Goal: Task Accomplishment & Management: Use online tool/utility

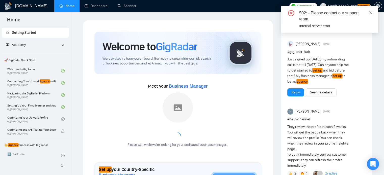
click at [372, 13] on icon "close" at bounding box center [371, 13] width 4 height 4
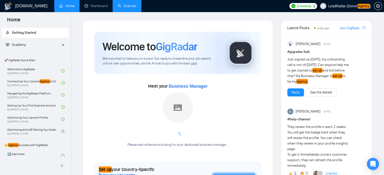
click at [125, 6] on link "Scanner" at bounding box center [127, 6] width 19 height 4
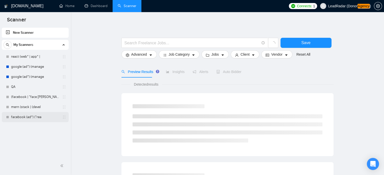
click at [31, 117] on link "facebook (ad*) ("rea" at bounding box center [35, 117] width 48 height 10
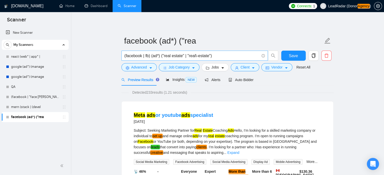
click at [148, 57] on input "(facebook | fb) (ad*) ("real estate" | "real\-estate")" at bounding box center [191, 56] width 135 height 6
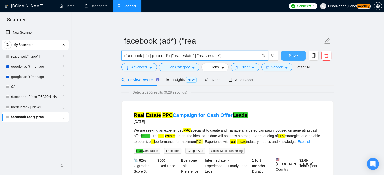
type input "(facebook | fb | ppc) (ad*) ("real estate" | "real\-estate")"
click at [292, 54] on span "Save" at bounding box center [293, 56] width 9 height 6
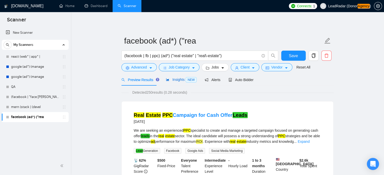
click at [172, 81] on span "Insights NEW" at bounding box center [181, 80] width 31 height 4
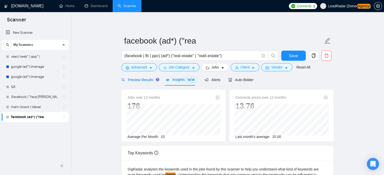
click at [137, 82] on span "Preview Results" at bounding box center [139, 80] width 36 height 4
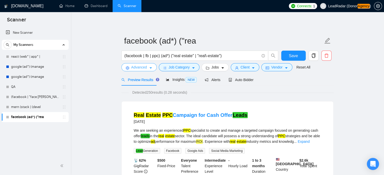
click at [150, 65] on button "Advanced" at bounding box center [138, 67] width 35 height 8
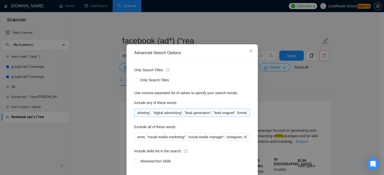
scroll to position [0, 241]
click at [209, 113] on input "property, "meta", "performance marketing", "paid social", "media buyer", "paid …" at bounding box center [192, 113] width 116 height 8
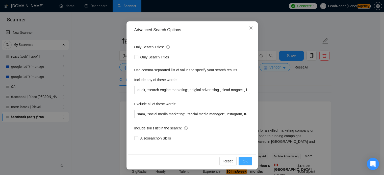
scroll to position [0, 0]
click at [243, 161] on span "OK" at bounding box center [245, 162] width 5 height 6
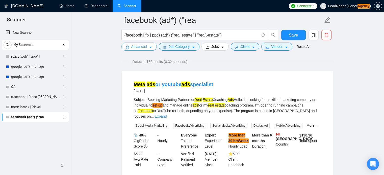
scroll to position [34, 0]
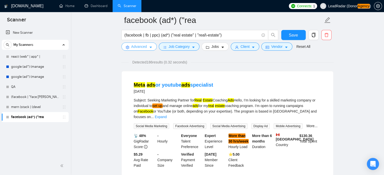
click at [146, 48] on span "Advanced" at bounding box center [139, 47] width 16 height 6
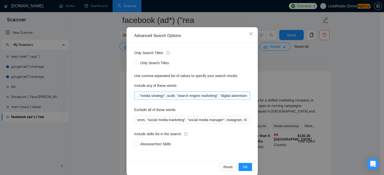
scroll to position [0, 213]
click at [211, 96] on input "property, "meta", "performance marketing", "paid social", "media buyer", "paid …" at bounding box center [192, 96] width 116 height 8
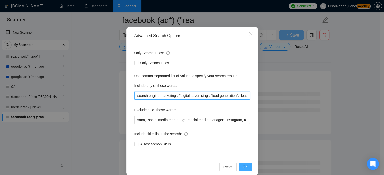
type input "property, "meta", "performance marketing", "paid social", "media buyer", "paid …"
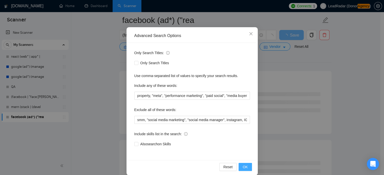
click at [246, 167] on button "OK" at bounding box center [245, 167] width 13 height 8
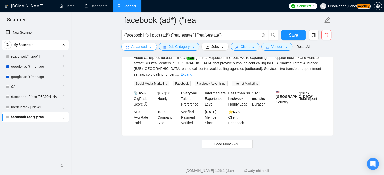
scroll to position [1104, 0]
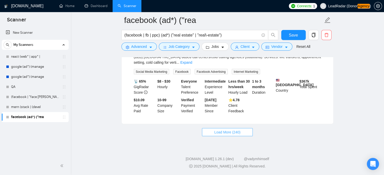
click at [229, 134] on span "Load More (240)" at bounding box center [227, 133] width 26 height 6
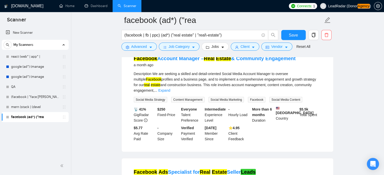
scroll to position [1236, 0]
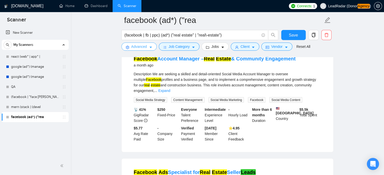
click at [148, 47] on button "Advanced" at bounding box center [138, 47] width 35 height 8
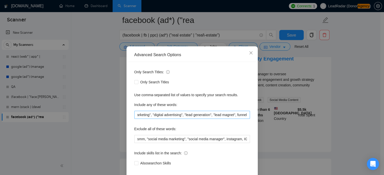
scroll to position [0, 242]
click at [242, 119] on input "property, "meta", "performance marketing", "paid social", "media buyer", "paid …" at bounding box center [192, 115] width 116 height 8
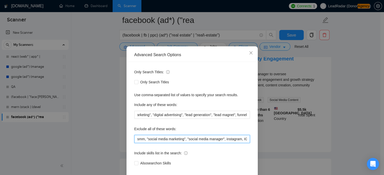
scroll to position [0, 0]
click at [243, 143] on input "smm, "social media marketing", "social media manager", instagram, IG, google, d…" at bounding box center [192, 139] width 116 height 8
click at [245, 143] on input "smm, "social media marketing", "social media manager", instagram, IG, google, d…" at bounding box center [192, 139] width 116 height 8
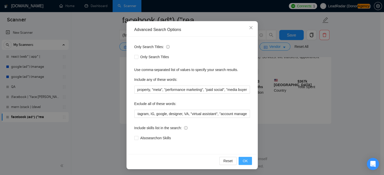
scroll to position [0, 0]
click at [244, 159] on span "OK" at bounding box center [245, 162] width 5 height 6
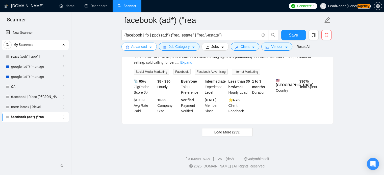
scroll to position [1160, 0]
click at [224, 133] on span "Load More (239)" at bounding box center [227, 133] width 26 height 6
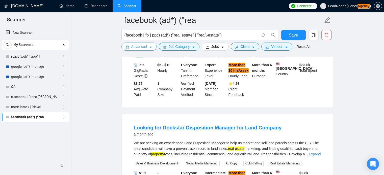
scroll to position [1561, 0]
click at [149, 46] on span "caret-down" at bounding box center [151, 47] width 4 height 4
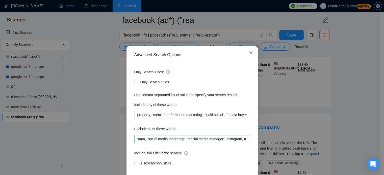
scroll to position [0, 93]
click at [246, 143] on input "smm, "social media marketing", "social media manager", instagram, IG, google, d…" at bounding box center [192, 139] width 116 height 8
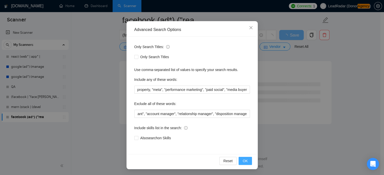
scroll to position [0, 0]
click at [241, 163] on button "OK" at bounding box center [245, 161] width 13 height 8
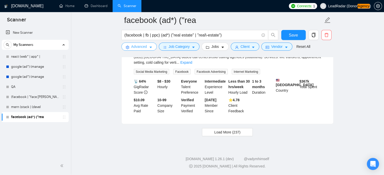
scroll to position [1104, 0]
click at [226, 135] on span "Load More (237)" at bounding box center [227, 133] width 26 height 6
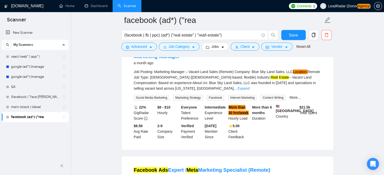
scroll to position [2049, 0]
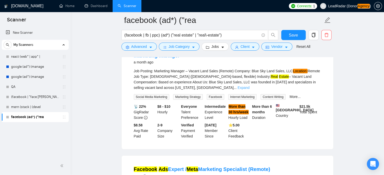
click at [249, 86] on link "Expand" at bounding box center [244, 88] width 12 height 4
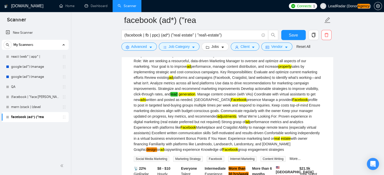
scroll to position [2093, 0]
click at [145, 45] on span "Advanced" at bounding box center [139, 47] width 16 height 6
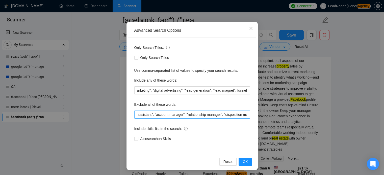
scroll to position [0, 167]
click at [247, 113] on input "smm, "social media marketing", "social media manager", instagram, IG, google, d…" at bounding box center [192, 115] width 116 height 8
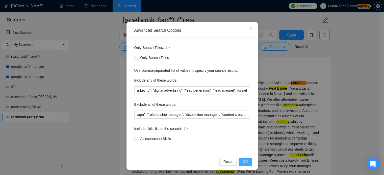
scroll to position [0, 0]
click at [243, 161] on span "OK" at bounding box center [245, 162] width 5 height 6
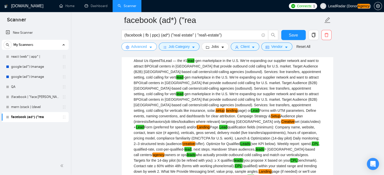
scroll to position [1377, 0]
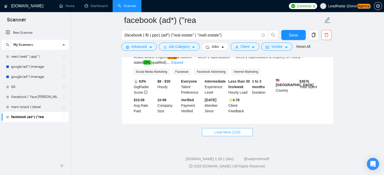
click at [215, 131] on span "Load More (229)" at bounding box center [227, 133] width 26 height 6
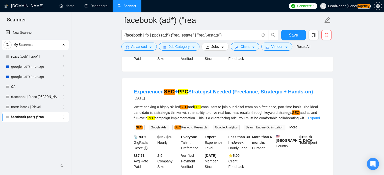
scroll to position [2561, 0]
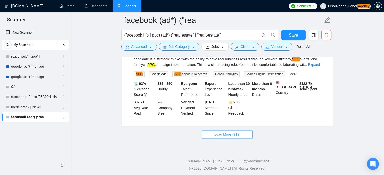
click at [216, 134] on span "Load More (219)" at bounding box center [227, 135] width 26 height 6
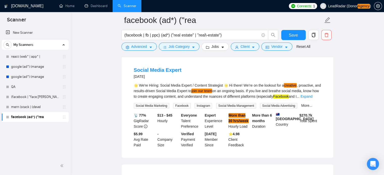
scroll to position [3499, 0]
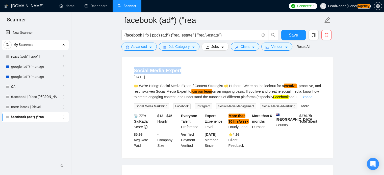
drag, startPoint x: 180, startPoint y: 71, endPoint x: 134, endPoint y: 71, distance: 46.5
click at [134, 71] on div "Social Media Expert [DATE]" at bounding box center [227, 73] width 187 height 13
copy link "Social Media Expert"
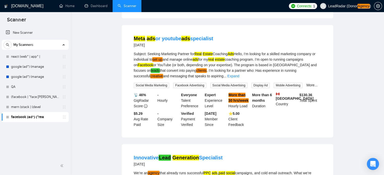
scroll to position [0, 0]
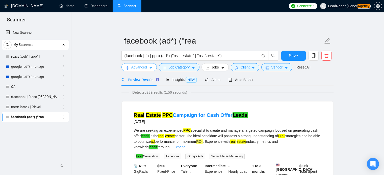
click at [151, 67] on icon "caret-down" at bounding box center [151, 68] width 4 height 4
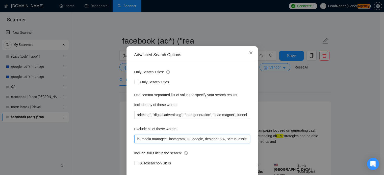
scroll to position [0, 197]
drag, startPoint x: 240, startPoint y: 148, endPoint x: 261, endPoint y: 151, distance: 20.9
click at [274, 154] on div "Advanced Search Options Only Search Titles: Only Search Titles Use comma-separa…" at bounding box center [192, 87] width 384 height 175
click at [195, 143] on input "smm, "social media marketing", "social media manager", instagram, IG, google, d…" at bounding box center [192, 139] width 116 height 8
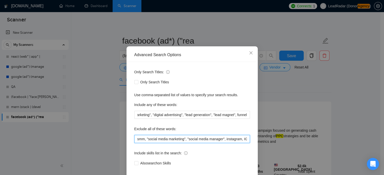
click at [185, 143] on input "smm, "social media marketing", "social media manager", instagram, IG, google, d…" at bounding box center [192, 139] width 116 height 8
paste input "Social Media Expert"
click at [189, 143] on input "smm, "social media marketing", "Social Media Expert", "social media manager", i…" at bounding box center [192, 139] width 116 height 8
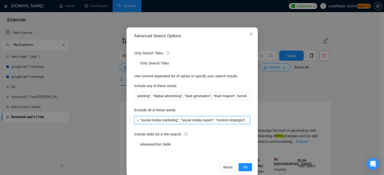
scroll to position [34, 0]
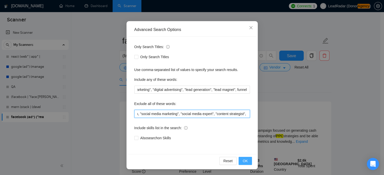
type input "smm, "social media marketing", "social media expert", "content strategist", "so…"
click at [247, 162] on button "OK" at bounding box center [245, 161] width 13 height 8
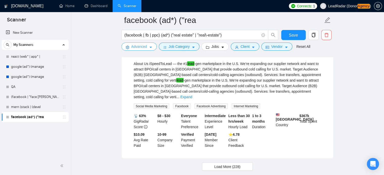
scroll to position [1132, 0]
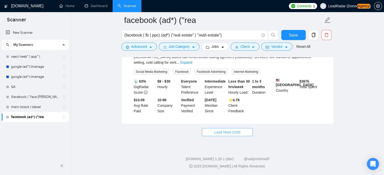
click at [230, 132] on span "Load More (228)" at bounding box center [227, 133] width 26 height 6
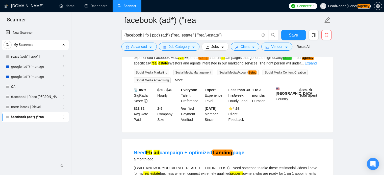
scroll to position [1445, 0]
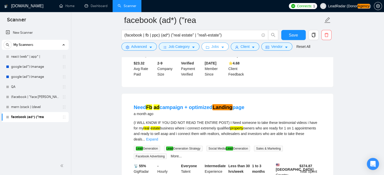
click at [224, 45] on button "Jobs" at bounding box center [214, 47] width 27 height 8
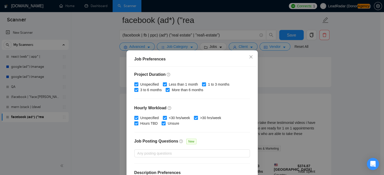
scroll to position [153, 0]
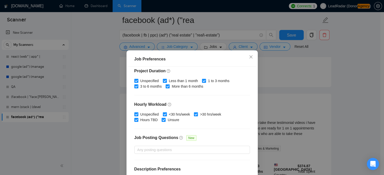
click at [254, 167] on div "Job Preferences Budget Project Type All Fixed Price Hourly Rate Fixed Price Bud…" at bounding box center [191, 127] width 131 height 155
click at [317, 91] on div "Job Preferences Budget Project Type All Fixed Price Hourly Rate Fixed Price Bud…" at bounding box center [192, 87] width 384 height 175
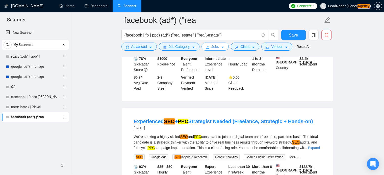
scroll to position [2316, 0]
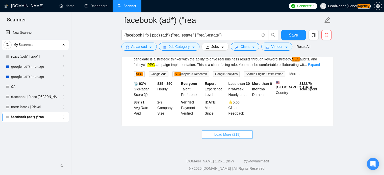
click at [234, 132] on span "Load More (218)" at bounding box center [227, 135] width 26 height 6
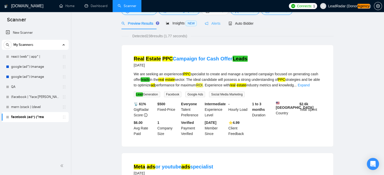
scroll to position [0, 0]
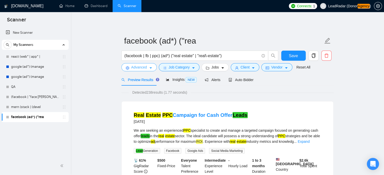
click at [147, 65] on button "Advanced" at bounding box center [138, 67] width 35 height 8
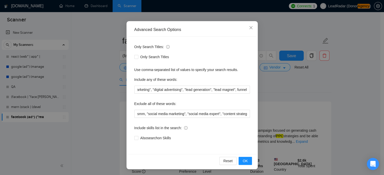
scroll to position [34, 0]
click at [287, 124] on div "Advanced Search Options Only Search Titles: Only Search Titles Use comma-separa…" at bounding box center [192, 87] width 384 height 175
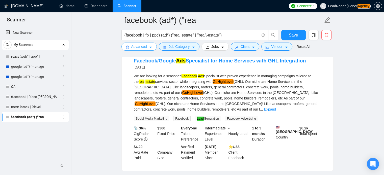
scroll to position [3586, 0]
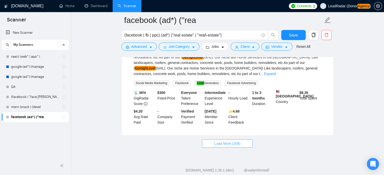
click at [213, 140] on button "Load More (208)" at bounding box center [227, 144] width 51 height 8
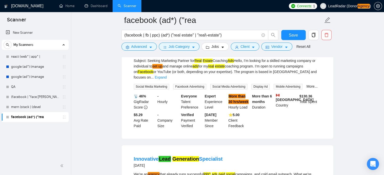
scroll to position [0, 0]
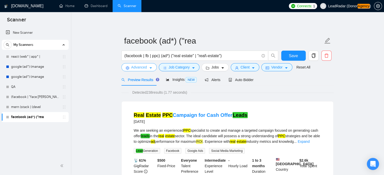
click at [140, 66] on span "Advanced" at bounding box center [139, 68] width 16 height 6
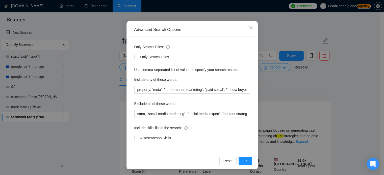
scroll to position [34, 0]
click at [245, 161] on span "OK" at bounding box center [245, 162] width 5 height 6
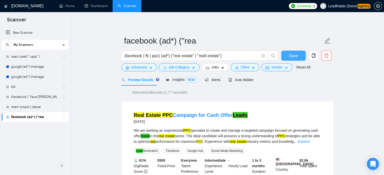
click at [292, 56] on span "Save" at bounding box center [293, 56] width 9 height 6
click at [29, 108] on link "mern (stack | (devel" at bounding box center [35, 107] width 48 height 10
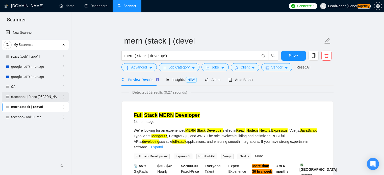
click at [33, 98] on link "(facebook | "face [PERSON_NAME]" at bounding box center [35, 97] width 48 height 10
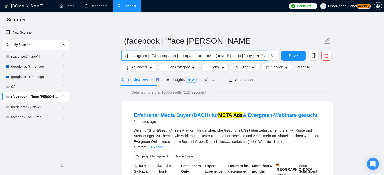
scroll to position [0, 70]
drag, startPoint x: 239, startPoint y: 56, endPoint x: 256, endPoint y: 58, distance: 17.8
click at [256, 58] on input "(facebook | "face book" | FB | Meta | Instagram | IG) (campaign | compain | ad …" at bounding box center [191, 56] width 135 height 6
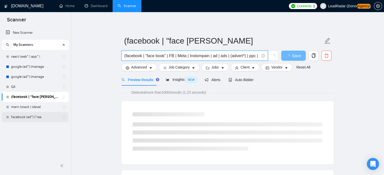
click at [23, 120] on link "facebook (ad*) ("rea" at bounding box center [35, 117] width 48 height 10
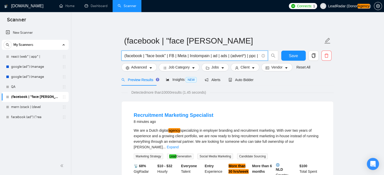
click at [214, 57] on input "(facebook | "face book" | FB | Meta | Instompain | ad | ads | (advert*) | ppc |…" at bounding box center [191, 56] width 135 height 6
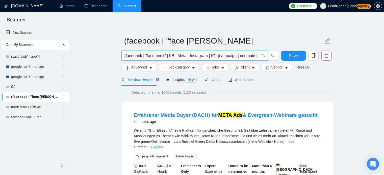
type input "(facebook | "face book" | FB | Meta | Instagram | IG) (campaign | compain | ad …"
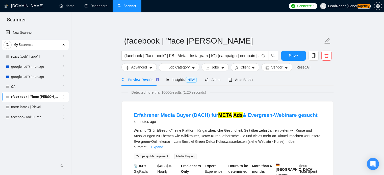
click at [29, 121] on link "facebook (ad*) ("rea" at bounding box center [35, 117] width 48 height 10
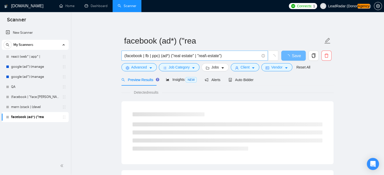
click at [168, 57] on input "(facebook | fb | ppc) (ad*) ("real estate" | "real\-estate")" at bounding box center [191, 56] width 135 height 6
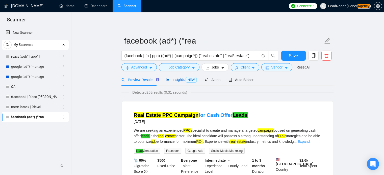
click at [182, 79] on span "Insights NEW" at bounding box center [181, 80] width 31 height 4
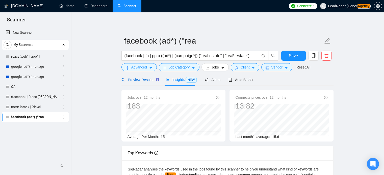
click at [134, 81] on span "Preview Results" at bounding box center [139, 80] width 36 height 4
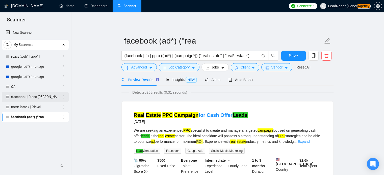
click at [32, 98] on link "(facebook | "face [PERSON_NAME]" at bounding box center [35, 97] width 48 height 10
click at [296, 56] on span "Save" at bounding box center [293, 56] width 9 height 6
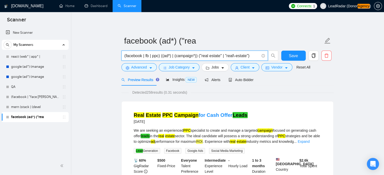
click at [195, 57] on input "(facebook | fb | ppc) ((ad*) | (campaign*)) ("real estate" | "real\-estate")" at bounding box center [191, 56] width 135 height 6
type input "(facebook | fb | ppc) ((ad*) | (campaign*) | (manage*)) ("real estate" | "real\…"
click at [149, 68] on icon "caret-down" at bounding box center [151, 68] width 4 height 4
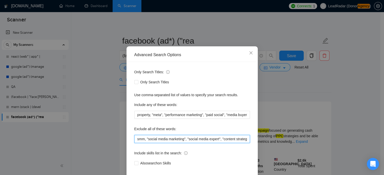
click at [191, 143] on input "smm, "social media marketing", "social media expert", "content strategist", "so…" at bounding box center [192, 139] width 116 height 8
click at [246, 143] on input "smm, "social media marketing", "social media expert", "content strategist", "so…" at bounding box center [192, 139] width 116 height 8
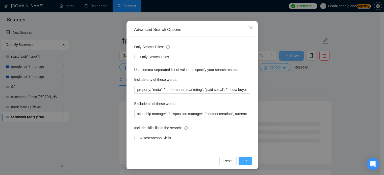
scroll to position [0, 0]
click at [243, 162] on span "OK" at bounding box center [245, 162] width 5 height 6
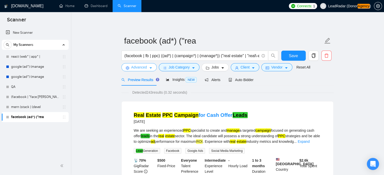
click at [149, 68] on icon "caret-down" at bounding box center [151, 68] width 4 height 4
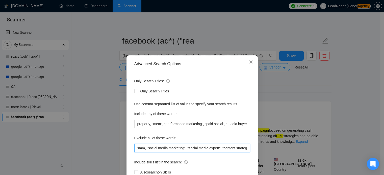
click at [224, 146] on input "smm, "social media marketing", "social media expert", "content strategist", "so…" at bounding box center [192, 148] width 116 height 8
click at [246, 148] on input "smm, "social media marketing", "social media expert", "content strategist", "so…" at bounding box center [192, 148] width 116 height 8
click at [177, 149] on input "smm, "social media marketing", "social media expert", "content strategist", "so…" at bounding box center [192, 148] width 116 height 8
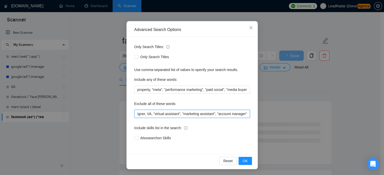
scroll to position [33, 0]
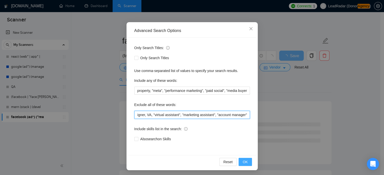
type input "smm, "social media marketing", "social media expert", "content strategist", "so…"
click at [248, 160] on button "OK" at bounding box center [245, 162] width 13 height 8
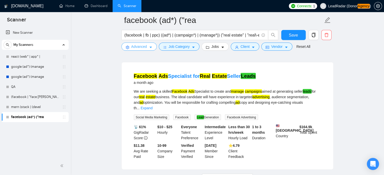
scroll to position [1121, 0]
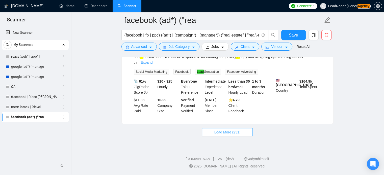
click at [219, 132] on span "Load More (231)" at bounding box center [227, 133] width 26 height 6
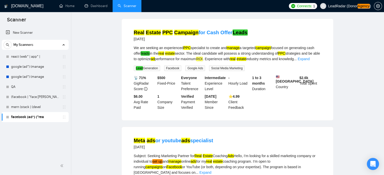
scroll to position [0, 0]
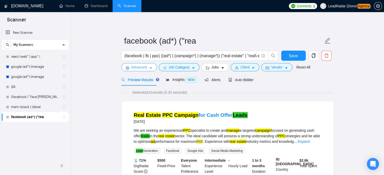
click at [149, 67] on icon "caret-down" at bounding box center [151, 68] width 4 height 4
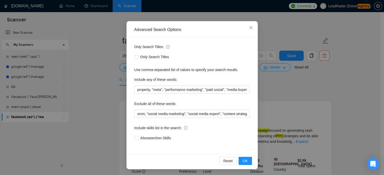
scroll to position [34, 0]
click at [135, 139] on input "Also search on Skills" at bounding box center [136, 138] width 4 height 4
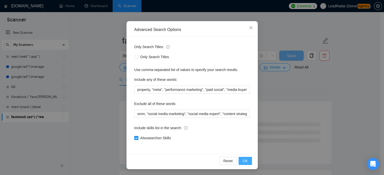
click at [243, 161] on span "OK" at bounding box center [245, 162] width 5 height 6
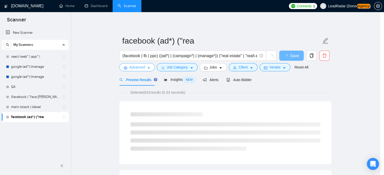
scroll to position [0, 0]
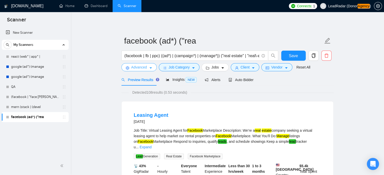
click at [145, 66] on span "Advanced" at bounding box center [139, 68] width 16 height 6
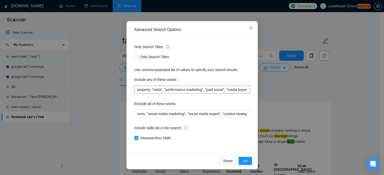
scroll to position [34, 0]
click at [132, 139] on div "Only Search Titles: Only Search Titles Use comma-separated list of values to sp…" at bounding box center [192, 96] width 128 height 118
click at [134, 139] on input "Also search on Skills" at bounding box center [136, 139] width 4 height 4
checkbox input "false"
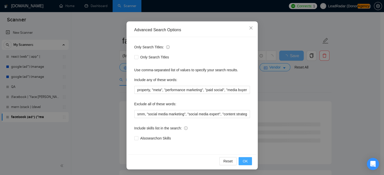
click at [244, 162] on span "OK" at bounding box center [245, 162] width 5 height 6
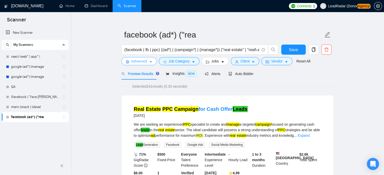
scroll to position [0, 0]
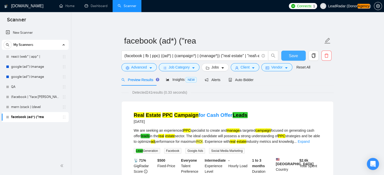
click at [299, 57] on button "Save" at bounding box center [293, 56] width 24 height 10
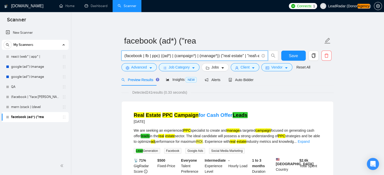
click at [171, 56] on input "(facebook | fb | ppc) ((ad*) | (campaign*) | (manage*)) ("real estate" | "real\…" at bounding box center [191, 56] width 135 height 6
click at [171, 57] on input "(facebook | fb | ppc) ((ad*) | (campaign*) | (manage*)) ("real estate" | "real\…" at bounding box center [191, 56] width 135 height 6
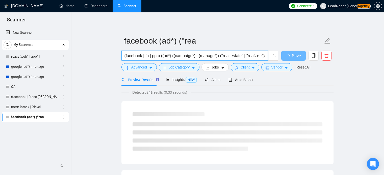
click at [170, 57] on input "(facebook | fb | ppc) ((ad*) ((campaign*) | (manage*)) ("real estate" | "real\-…" at bounding box center [191, 56] width 135 height 6
click at [163, 57] on input "(facebook | fb | ppc) ((ad*) ((campaign*) | (manage*)) ("real estate" | "real\-…" at bounding box center [191, 56] width 135 height 6
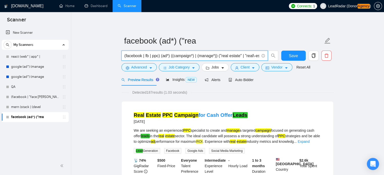
click at [168, 57] on input "(facebook | fb | ppc) (ad*) ((campaign*) | (manage*)) ("real estate" | "real\-e…" at bounding box center [191, 56] width 135 height 6
click at [160, 57] on input "(facebook | fb | ppc) (ad*) ((campaign*) | (manage*)) ("real estate" | "real\-e…" at bounding box center [191, 56] width 135 height 6
click at [172, 56] on input "(facebook | fb | ppc) (ad*) ((campaign*) | (manage*)) ("real estate" | "real\-e…" at bounding box center [191, 56] width 135 height 6
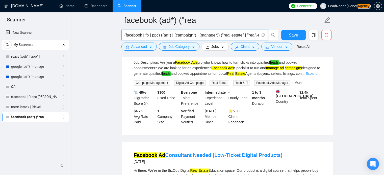
scroll to position [653, 0]
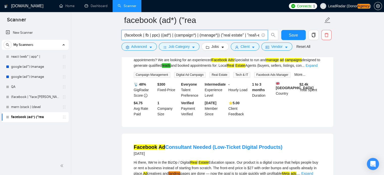
click at [217, 36] on input "(facebook | fb | ppc) ((ad*) | (campaign*) | (manage*)) ("real estate" | "real\…" at bounding box center [191, 35] width 135 height 6
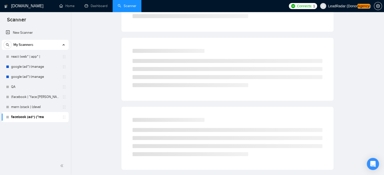
scroll to position [0, 0]
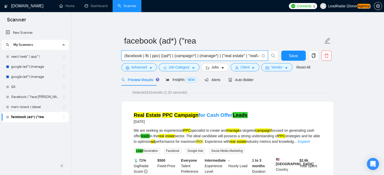
type input "(facebook | fb | ppc) ((ad*) | (campaign*) | (manage*)) ("real estate" | "real\…"
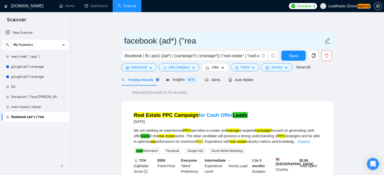
click at [174, 37] on input "facebook (ad*) ("rea" at bounding box center [223, 41] width 199 height 13
click at [198, 43] on input "facebook (ad*) ("rea" at bounding box center [223, 41] width 199 height 13
type input "facebook ads - real estate"
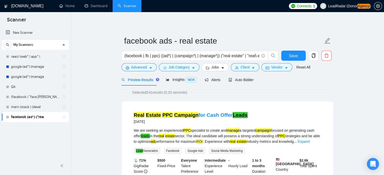
click at [295, 55] on span "Save" at bounding box center [293, 56] width 9 height 6
click at [26, 105] on link "mern (stack | (devel" at bounding box center [35, 107] width 48 height 10
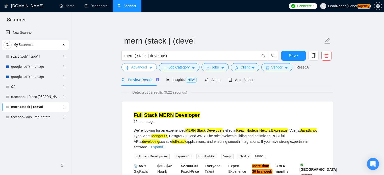
click at [147, 66] on button "Advanced" at bounding box center [138, 67] width 35 height 8
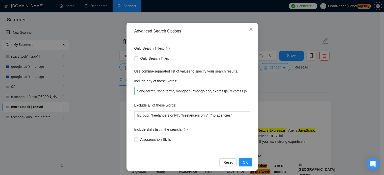
scroll to position [32, 0]
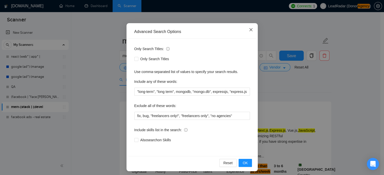
click at [249, 32] on icon "close" at bounding box center [251, 30] width 4 height 4
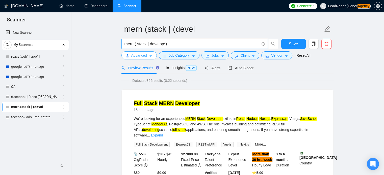
scroll to position [0, 0]
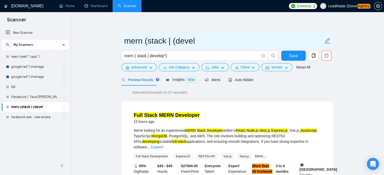
click at [200, 41] on input "mern (stack | (devel" at bounding box center [223, 41] width 199 height 13
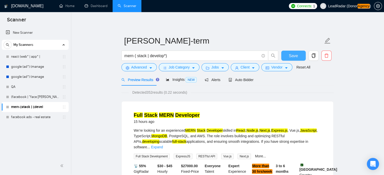
click at [294, 59] on span "Save" at bounding box center [293, 56] width 9 height 6
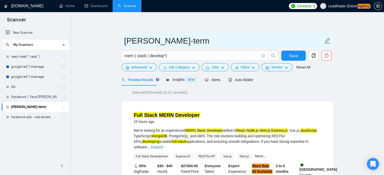
click at [132, 42] on input "[PERSON_NAME]-term" at bounding box center [223, 41] width 199 height 13
type input "[PERSON_NAME]-term"
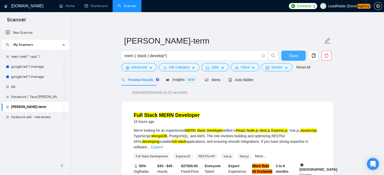
click at [291, 56] on span "Save" at bounding box center [293, 56] width 9 height 6
click at [173, 79] on span "Insights NEW" at bounding box center [181, 80] width 31 height 4
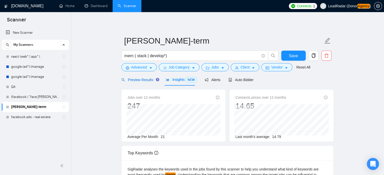
click at [138, 80] on span "Preview Results" at bounding box center [139, 80] width 36 height 4
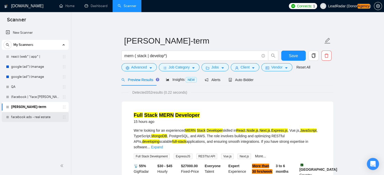
click at [28, 118] on link "facebook ads - real estate" at bounding box center [35, 117] width 48 height 10
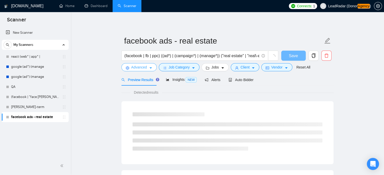
click at [135, 67] on span "Advanced" at bounding box center [139, 68] width 16 height 6
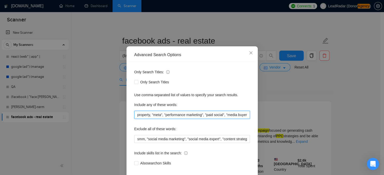
click at [199, 119] on input "property, "meta", "performance marketing", "paid social", "media buyer", "paid …" at bounding box center [192, 115] width 116 height 8
click at [188, 119] on input "property, "meta", "performance marketing", "paid social", "media buyer", "paid …" at bounding box center [192, 115] width 116 height 8
click at [249, 55] on icon "close" at bounding box center [250, 52] width 3 height 3
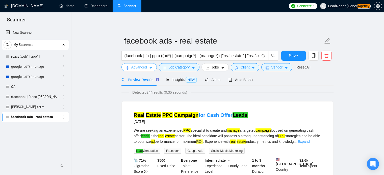
click at [146, 67] on span "Advanced" at bounding box center [139, 68] width 16 height 6
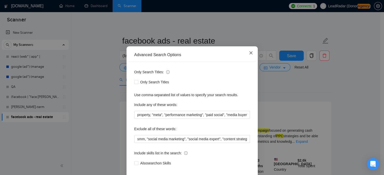
click at [249, 55] on icon "close" at bounding box center [251, 53] width 4 height 4
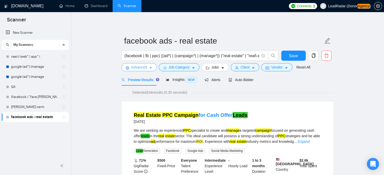
click at [151, 69] on icon "caret-down" at bounding box center [151, 68] width 4 height 4
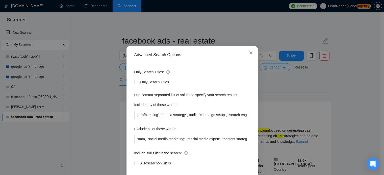
scroll to position [0, 151]
drag, startPoint x: 202, startPoint y: 62, endPoint x: 51, endPoint y: 54, distance: 150.9
click at [52, 55] on div "Advanced Search Options Only Search Titles: Only Search Titles Use comma-separa…" at bounding box center [192, 87] width 384 height 175
click at [249, 55] on icon "close" at bounding box center [251, 53] width 4 height 4
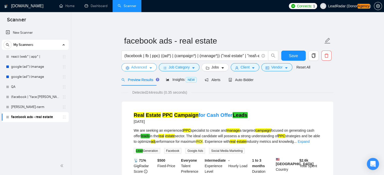
click at [136, 64] on button "Advanced" at bounding box center [138, 67] width 35 height 8
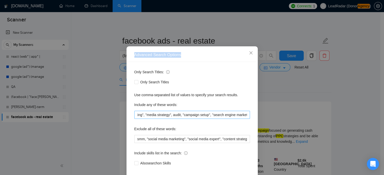
scroll to position [0, 166]
drag, startPoint x: 211, startPoint y: 125, endPoint x: 183, endPoint y: 124, distance: 27.8
click at [183, 119] on input "property, "meta", "performance marketing", "paid social", "media buyer", "paid …" at bounding box center [192, 115] width 116 height 8
click at [249, 55] on icon "close" at bounding box center [251, 53] width 4 height 4
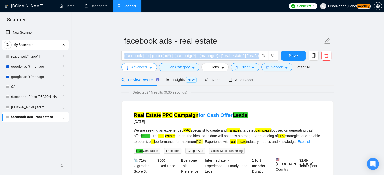
click at [146, 63] on form "facebook ads - real estate (facebook | fb | ppc) ((ad*) | (campaign*) | (manage…" at bounding box center [227, 53] width 212 height 41
click at [146, 66] on span "Advanced" at bounding box center [139, 68] width 16 height 6
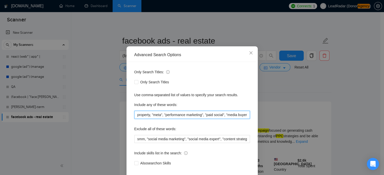
click at [217, 119] on input "property, "meta", "performance marketing", "paid social", "media buyer", "paid …" at bounding box center [192, 115] width 116 height 8
click at [207, 119] on input "property, "meta", "performance marketing", "paid social", "media buyer", "paid …" at bounding box center [192, 115] width 116 height 8
type input "property, "meta", "performance marketing", "paid social", "media buyer", "paid …"
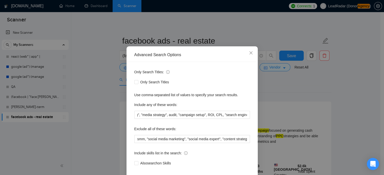
scroll to position [0, 0]
click at [266, 69] on div "Advanced Search Options Only Search Titles: Only Search Titles Use comma-separa…" at bounding box center [192, 87] width 384 height 175
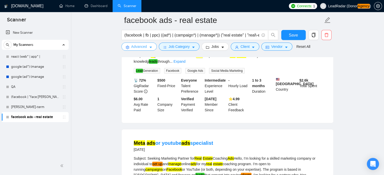
scroll to position [90, 0]
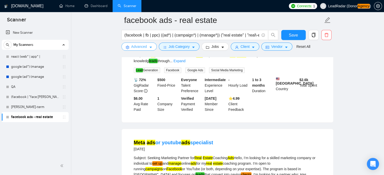
click at [152, 45] on button "Advanced" at bounding box center [138, 47] width 35 height 8
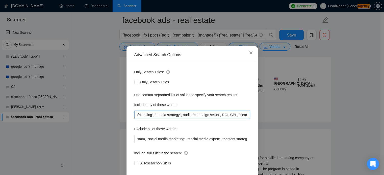
scroll to position [0, 286]
drag, startPoint x: 225, startPoint y: 125, endPoint x: 170, endPoint y: 128, distance: 55.4
click at [170, 128] on div "Only Search Titles: Only Search Titles Use comma-separated list of values to sp…" at bounding box center [192, 121] width 128 height 118
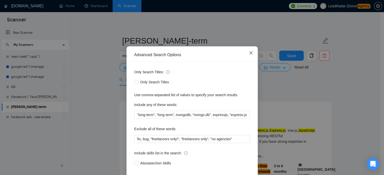
click at [250, 55] on icon "close" at bounding box center [251, 53] width 4 height 4
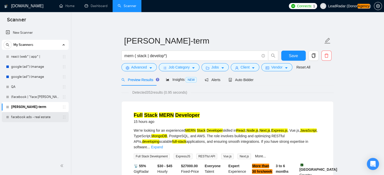
click at [35, 119] on link "facebook ads - real estate" at bounding box center [35, 117] width 48 height 10
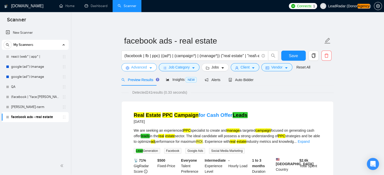
click at [145, 68] on span "Advanced" at bounding box center [139, 68] width 16 height 6
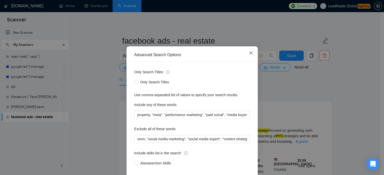
drag, startPoint x: 245, startPoint y: 65, endPoint x: 249, endPoint y: 61, distance: 5.2
click at [248, 60] on span "Close" at bounding box center [251, 53] width 14 height 14
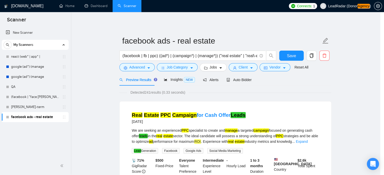
click at [249, 61] on div "Advanced Search Options Only Search Titles: Only Search Titles Use comma-separa…" at bounding box center [192, 87] width 384 height 175
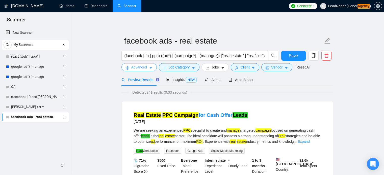
click at [138, 66] on span "Advanced" at bounding box center [139, 68] width 16 height 6
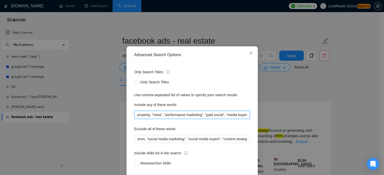
click at [212, 119] on input "property, "meta", "performance marketing", "paid social", "media buyer", "paid …" at bounding box center [192, 115] width 116 height 8
click at [224, 119] on input "property, "meta", "performance marketing", "paid social", "media buyer", "paid …" at bounding box center [192, 115] width 116 height 8
click at [245, 119] on input "property, "meta", "performance marketing", "paid social", "media buyer", "paid …" at bounding box center [192, 115] width 116 height 8
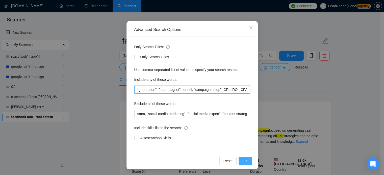
type input "property, "meta", "performance marketing", "paid social", "media buyer", "paid …"
click at [243, 159] on span "OK" at bounding box center [245, 162] width 5 height 6
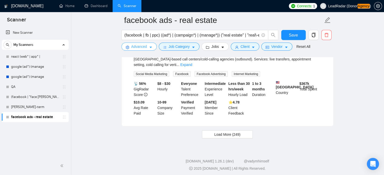
scroll to position [1121, 0]
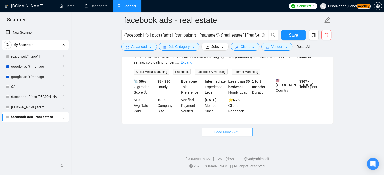
click at [217, 134] on span "Load More (249)" at bounding box center [227, 133] width 26 height 6
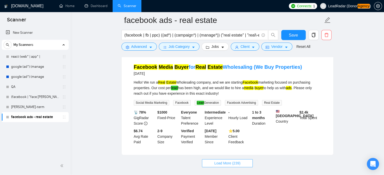
scroll to position [2273, 0]
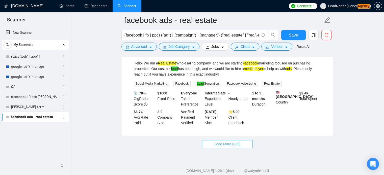
click at [233, 147] on button "Load More (239)" at bounding box center [227, 144] width 51 height 8
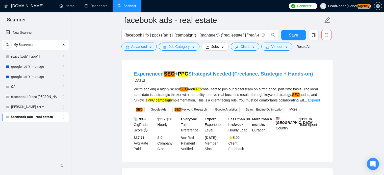
scroll to position [2389, 0]
click at [139, 51] on form "facebook ads - real estate (facebook | fb | ppc) ((ad*) | (campaign*) | (manage…" at bounding box center [227, 32] width 212 height 41
click at [140, 48] on span "Advanced" at bounding box center [139, 47] width 16 height 6
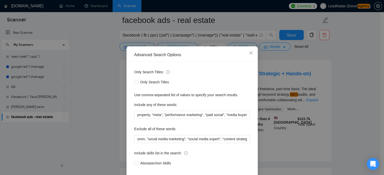
scroll to position [34, 0]
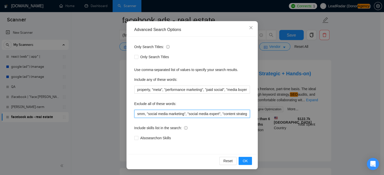
click at [169, 114] on input "smm, "social media marketing", "social media expert", "content strategist", "so…" at bounding box center [192, 114] width 116 height 8
click at [245, 114] on input "smm, "social media marketing", "social media expert", "content strategist", "so…" at bounding box center [192, 114] width 116 height 8
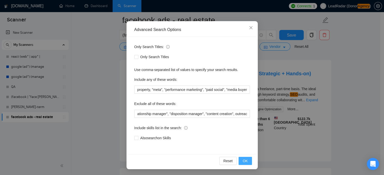
scroll to position [0, 0]
click at [241, 159] on button "OK" at bounding box center [245, 161] width 13 height 8
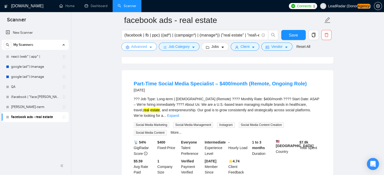
scroll to position [2734, 0]
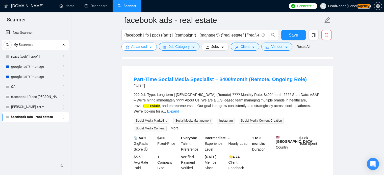
click at [142, 47] on span "Advanced" at bounding box center [139, 47] width 16 height 6
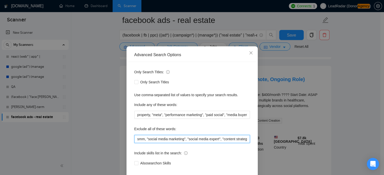
click at [220, 143] on input "smm, "social media marketing", "social media expert", "content strategist", "so…" at bounding box center [192, 139] width 116 height 8
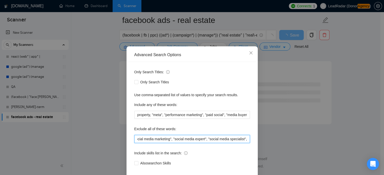
scroll to position [34, 0]
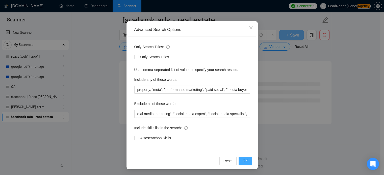
click at [246, 161] on button "OK" at bounding box center [245, 161] width 13 height 8
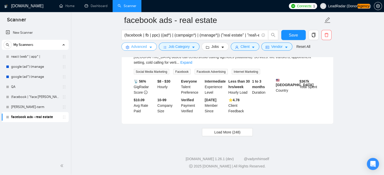
scroll to position [1138, 0]
click at [233, 133] on span "Load More (248)" at bounding box center [227, 133] width 26 height 6
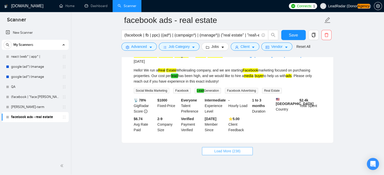
scroll to position [2283, 0]
click at [231, 152] on span "Load More (238)" at bounding box center [227, 152] width 26 height 6
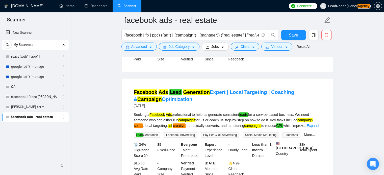
scroll to position [0, 0]
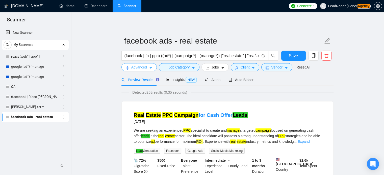
click at [149, 68] on icon "caret-down" at bounding box center [151, 68] width 4 height 4
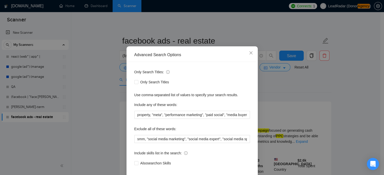
drag, startPoint x: 344, startPoint y: 63, endPoint x: 367, endPoint y: 44, distance: 29.5
click at [345, 63] on div "Advanced Search Options Only Search Titles: Only Search Titles Use comma-separa…" at bounding box center [192, 87] width 384 height 175
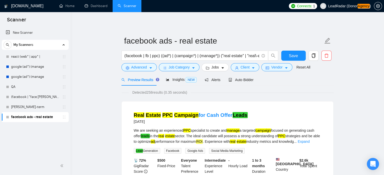
click at [139, 82] on div "Preview Results" at bounding box center [139, 80] width 36 height 6
click at [143, 69] on span "Advanced" at bounding box center [139, 68] width 16 height 6
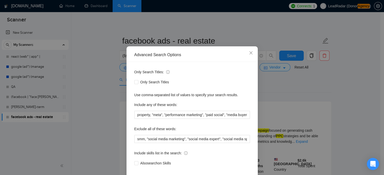
scroll to position [34, 0]
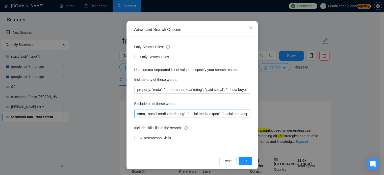
click at [178, 115] on input "smm, "social media marketing", "social media expert", "social media specialist"…" at bounding box center [192, 114] width 116 height 8
drag, startPoint x: 208, startPoint y: 115, endPoint x: 282, endPoint y: 115, distance: 73.7
click at [282, 115] on div "Advanced Search Options Only Search Titles: Only Search Titles Use comma-separa…" at bounding box center [192, 87] width 384 height 175
click at [245, 116] on input "smm, "social media marketing", "social media expert", "social media specialist"…" at bounding box center [192, 114] width 116 height 8
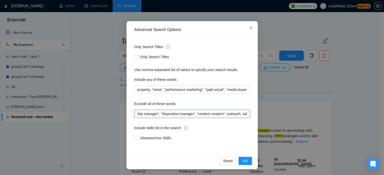
scroll to position [0, 373]
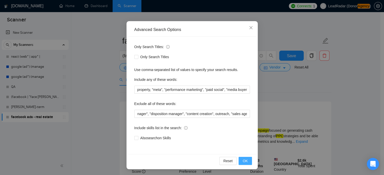
click at [244, 163] on span "OK" at bounding box center [245, 162] width 5 height 6
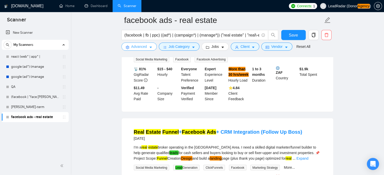
scroll to position [1121, 0]
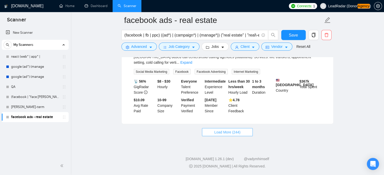
click at [218, 128] on button "Load More (244)" at bounding box center [227, 132] width 51 height 8
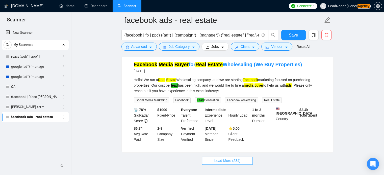
scroll to position [2257, 0]
click at [227, 160] on span "Load More (234)" at bounding box center [227, 161] width 26 height 6
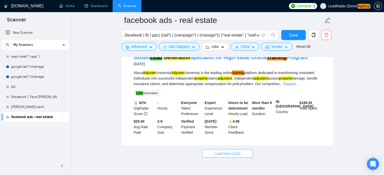
scroll to position [3437, 0]
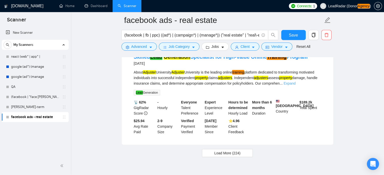
click at [295, 86] on link "Expand" at bounding box center [289, 84] width 12 height 4
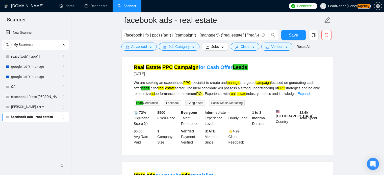
scroll to position [15, 0]
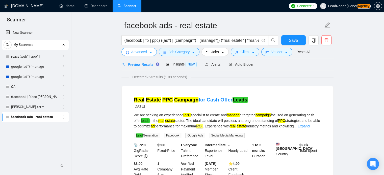
click at [139, 50] on span "Advanced" at bounding box center [139, 52] width 16 height 6
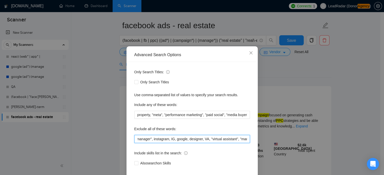
scroll to position [0, 375]
drag, startPoint x: 240, startPoint y: 150, endPoint x: 265, endPoint y: 152, distance: 25.0
click at [265, 152] on div "Advanced Search Options Only Search Titles: Only Search Titles Use comma-separa…" at bounding box center [192, 87] width 384 height 175
click at [245, 143] on input "smm, "social media marketing", "social media expert", "social media specialist"…" at bounding box center [192, 139] width 116 height 8
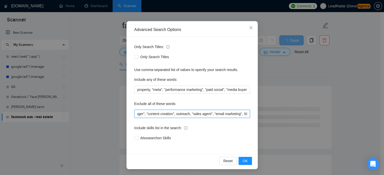
scroll to position [34, 0]
type input "smm, "social media marketing", "social media expert", "social media specialist"…"
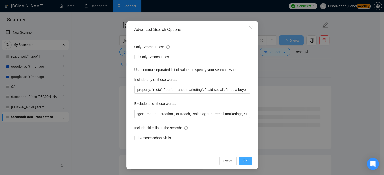
click at [245, 162] on span "OK" at bounding box center [245, 162] width 5 height 6
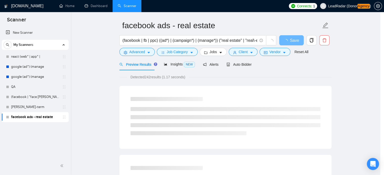
scroll to position [9, 0]
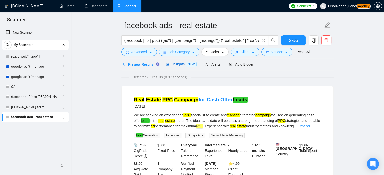
click at [182, 65] on span "Insights NEW" at bounding box center [181, 64] width 31 height 4
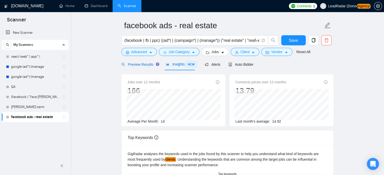
click at [134, 66] on span "Preview Results" at bounding box center [139, 65] width 36 height 4
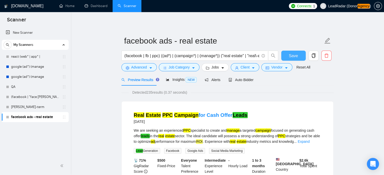
click at [296, 56] on span "Save" at bounding box center [293, 56] width 9 height 6
click at [290, 53] on span "Save" at bounding box center [293, 56] width 9 height 6
click at [141, 69] on span "Advanced" at bounding box center [139, 68] width 16 height 6
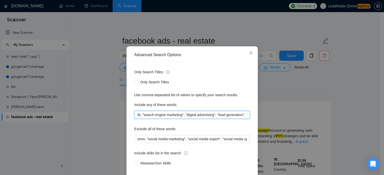
scroll to position [0, 294]
drag, startPoint x: 242, startPoint y: 126, endPoint x: 247, endPoint y: 126, distance: 4.5
click at [247, 119] on input "property, "meta", "performance marketing", "paid social", "media buyer", "paid …" at bounding box center [192, 115] width 116 height 8
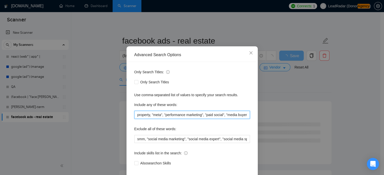
click at [225, 119] on input "property, "meta", "performance marketing", "paid social", "media buyer", "paid …" at bounding box center [192, 115] width 116 height 8
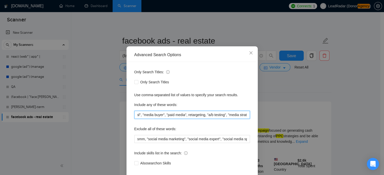
scroll to position [0, 83]
click at [187, 119] on input "property, "meta", "performance marketing", "paid social", "media buyer", "paid …" at bounding box center [192, 115] width 116 height 8
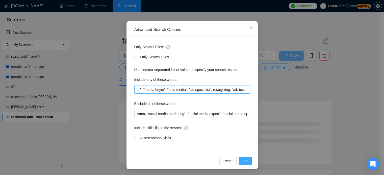
type input "property, "meta", "performance marketing", "paid social", "media buyer", "paid …"
click at [243, 162] on span "OK" at bounding box center [245, 162] width 5 height 6
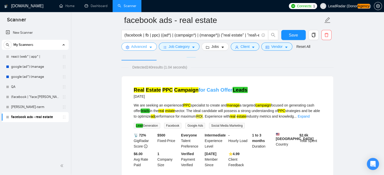
scroll to position [29, 0]
